Goal: Task Accomplishment & Management: Manage account settings

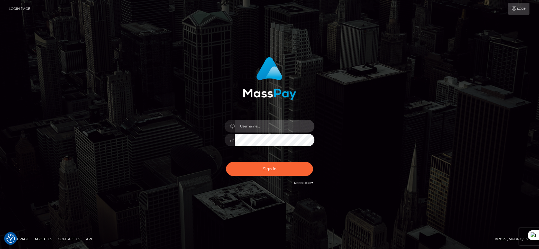
type input "majdh"
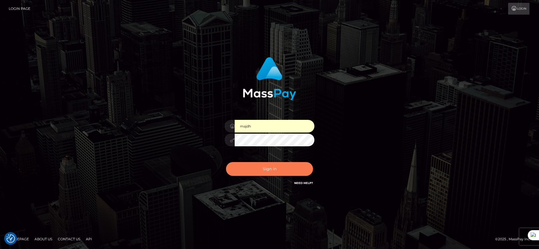
click at [254, 165] on button "Sign in" at bounding box center [269, 169] width 87 height 14
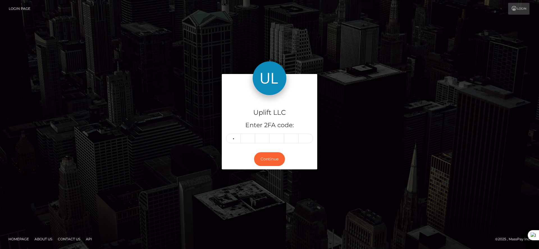
type input "7"
type input "2"
type input "0"
type input "4"
type input "1"
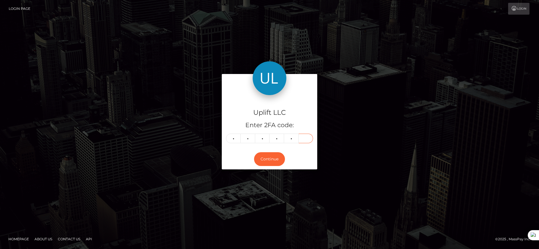
type input "5"
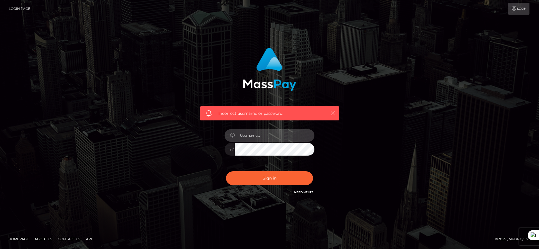
click at [268, 138] on input "text" at bounding box center [275, 135] width 80 height 13
type input "majdh"
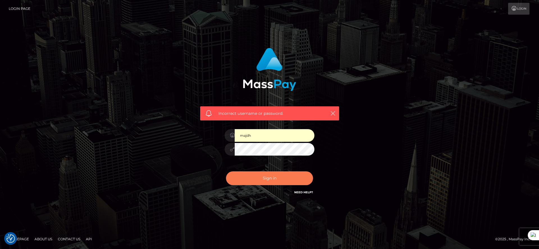
click at [287, 180] on button "Sign in" at bounding box center [269, 178] width 87 height 14
